Goal: Task Accomplishment & Management: Use online tool/utility

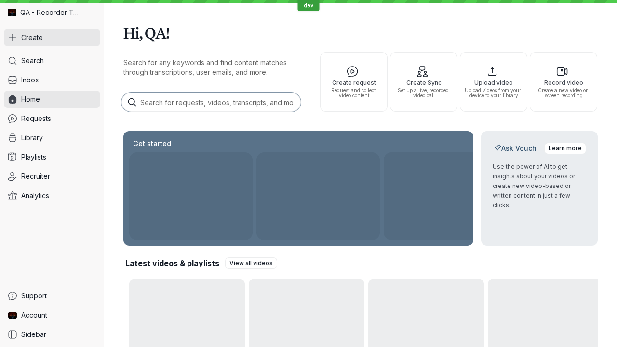
click at [52, 38] on button "Create" at bounding box center [52, 37] width 96 height 17
